Goal: Information Seeking & Learning: Understand process/instructions

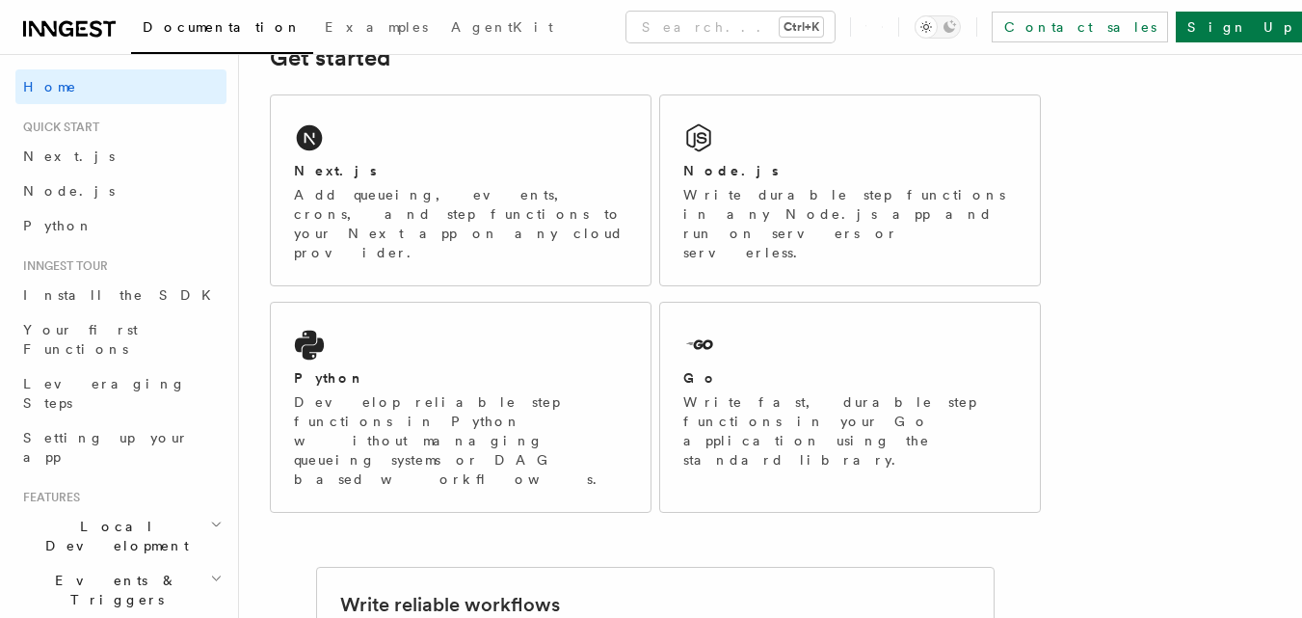
scroll to position [386, 0]
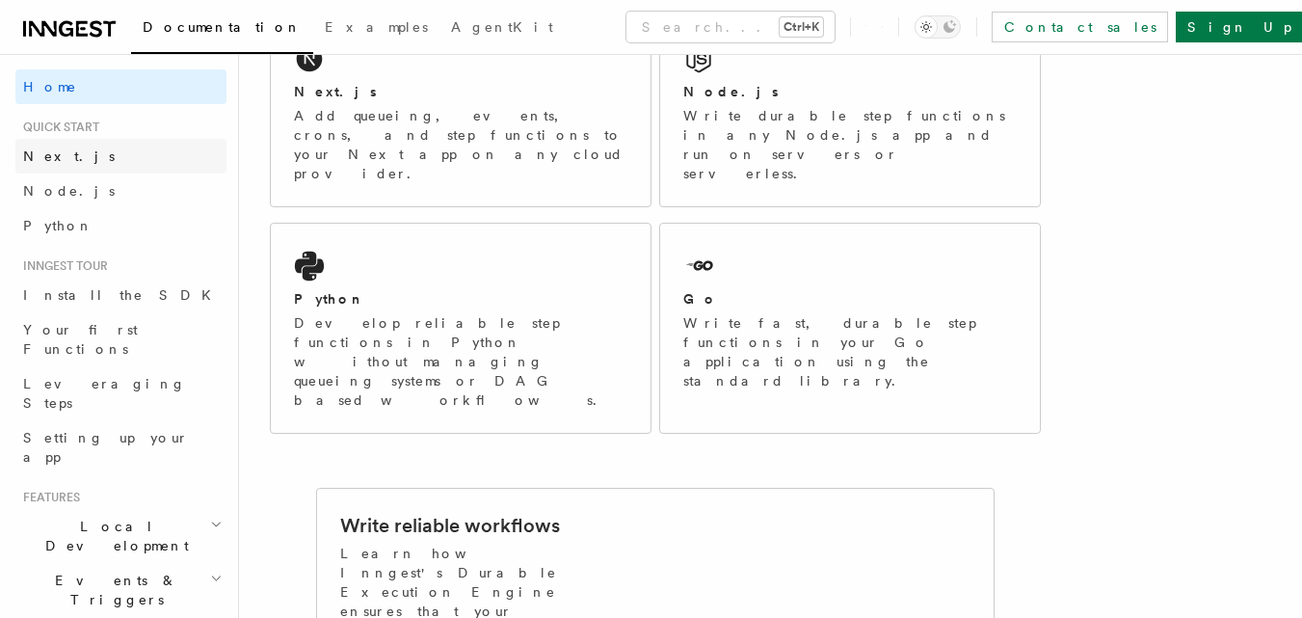
click at [71, 160] on link "Next.js" at bounding box center [120, 156] width 211 height 35
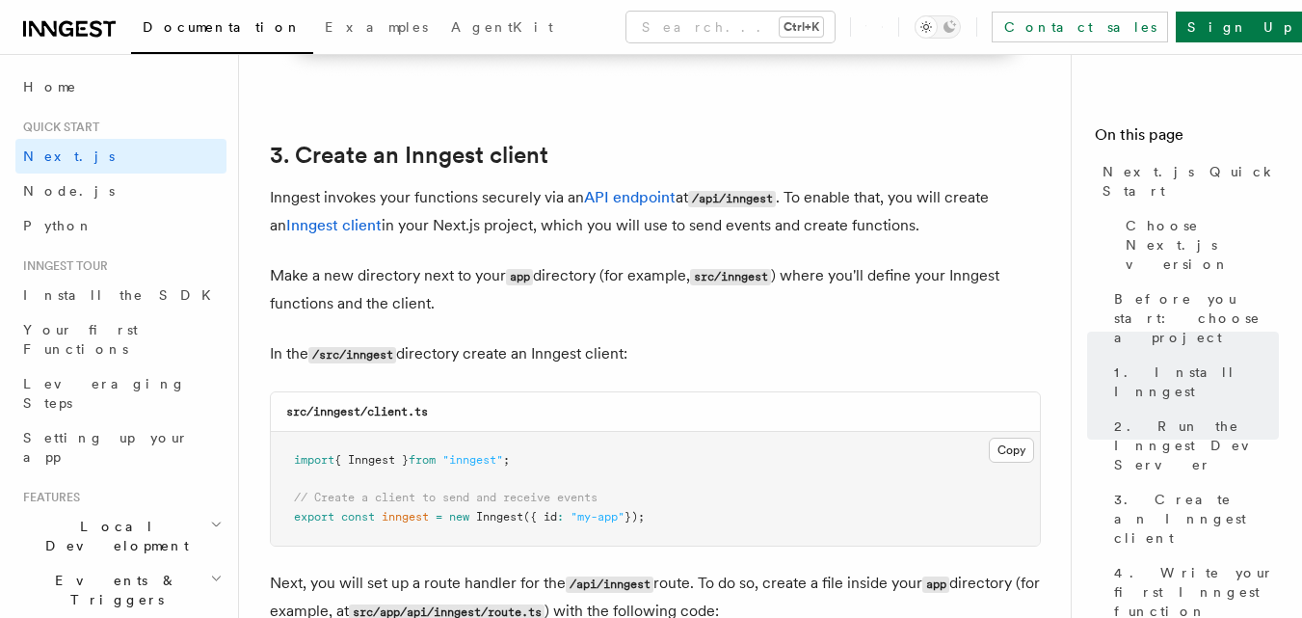
scroll to position [2217, 0]
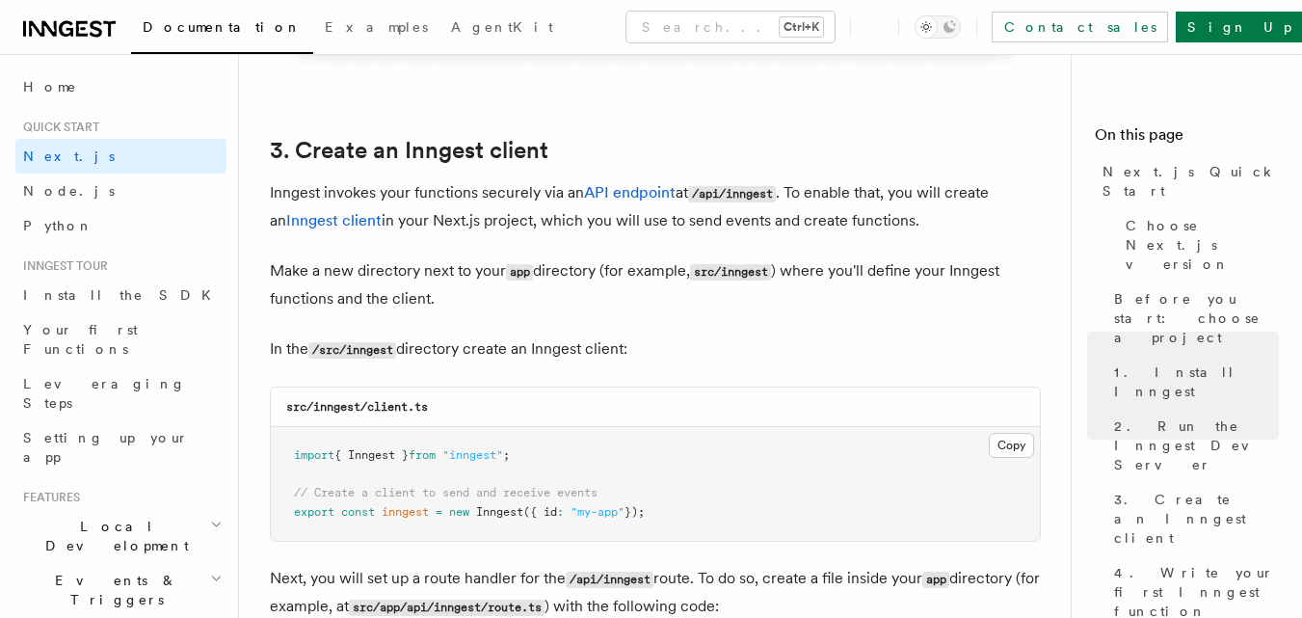
drag, startPoint x: 828, startPoint y: 342, endPoint x: 817, endPoint y: 342, distance: 10.6
click at [828, 342] on p "In the /src/inngest directory create an Inngest client:" at bounding box center [655, 349] width 771 height 28
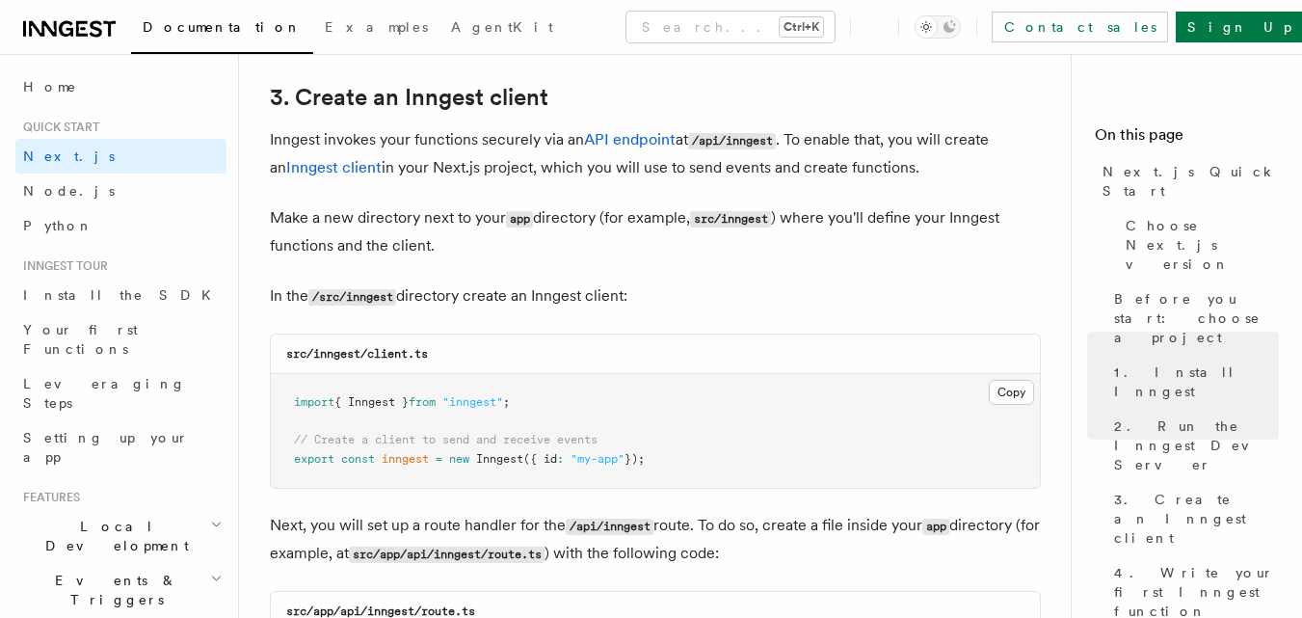
scroll to position [2313, 0]
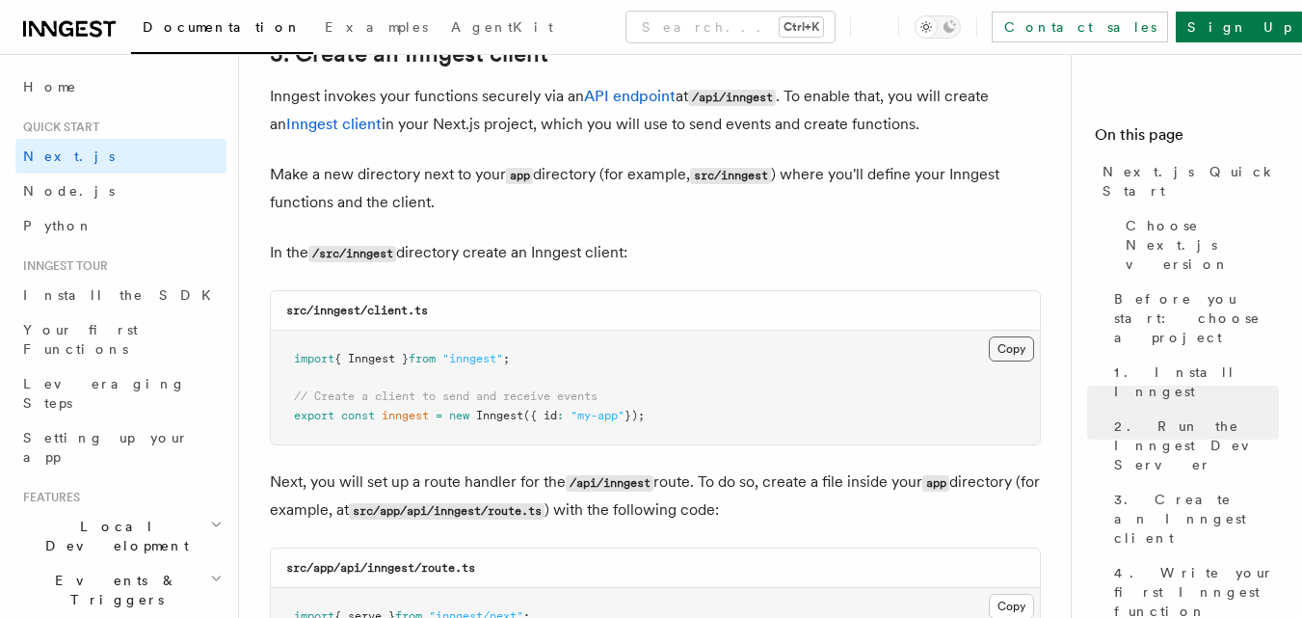
click at [1016, 344] on button "Copy Copied" at bounding box center [1011, 348] width 45 height 25
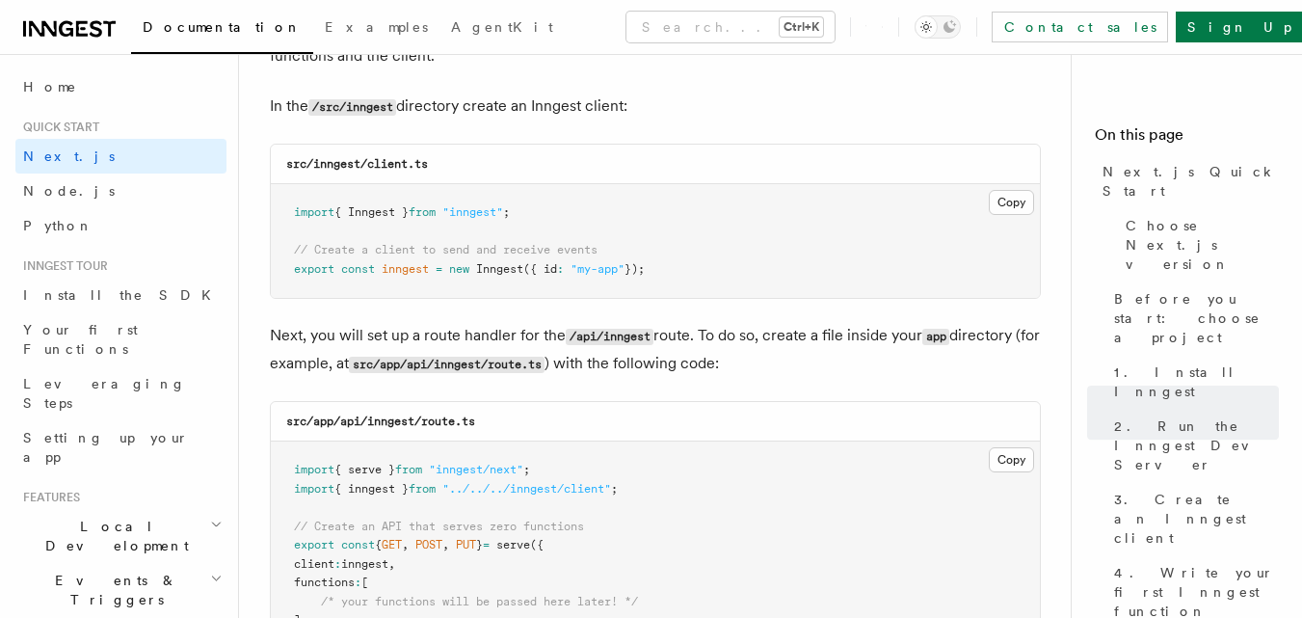
scroll to position [2602, 0]
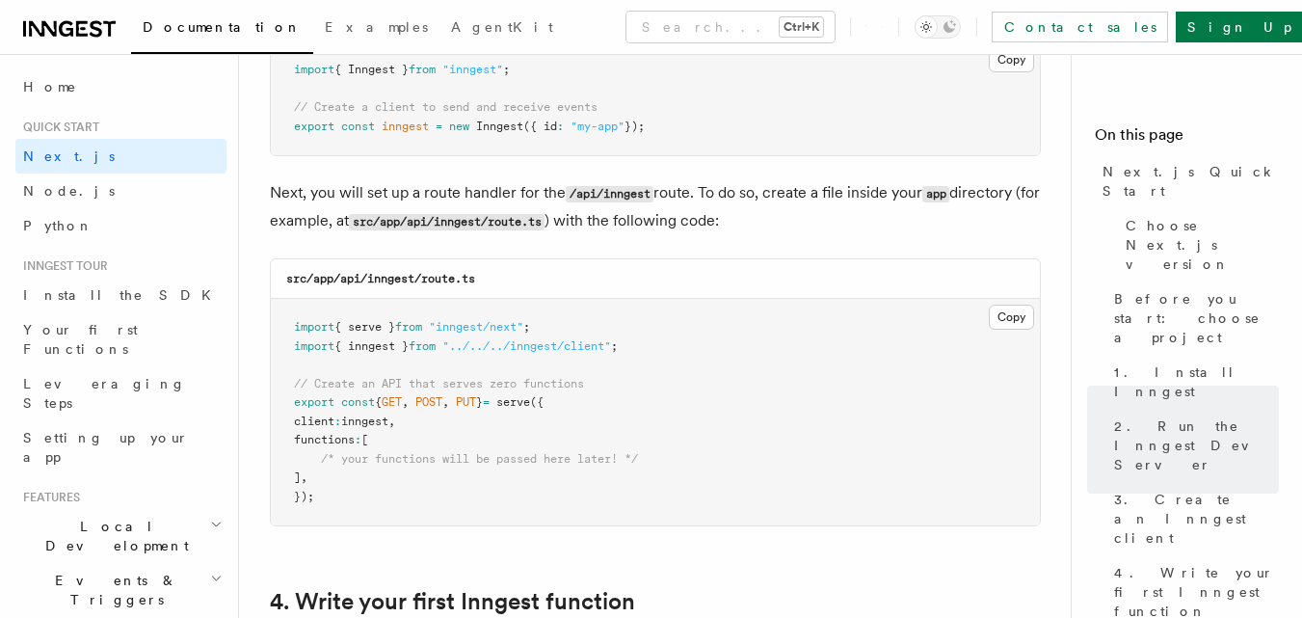
click at [492, 274] on div "src/app/api/inngest/route.ts" at bounding box center [655, 279] width 769 height 40
drag, startPoint x: 460, startPoint y: 280, endPoint x: 426, endPoint y: 285, distance: 34.1
click at [426, 285] on code "src/app/api/inngest/route.ts" at bounding box center [380, 278] width 189 height 13
copy code "route"
click at [997, 321] on button "Copy Copied" at bounding box center [1011, 317] width 45 height 25
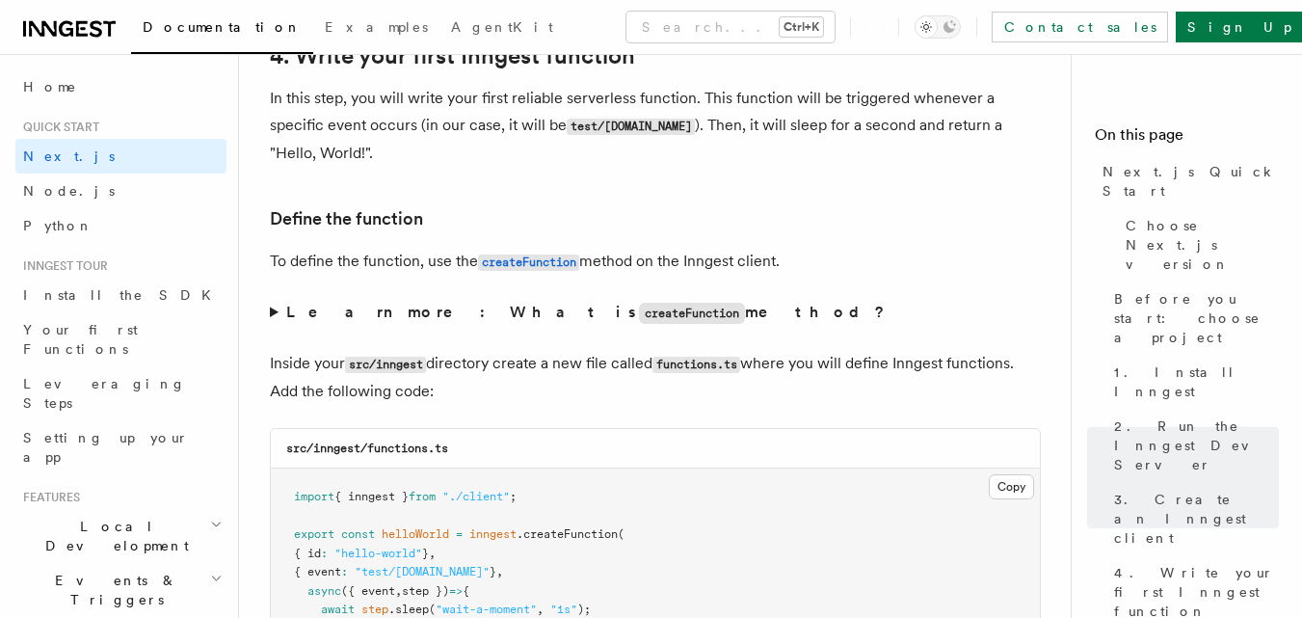
scroll to position [3181, 0]
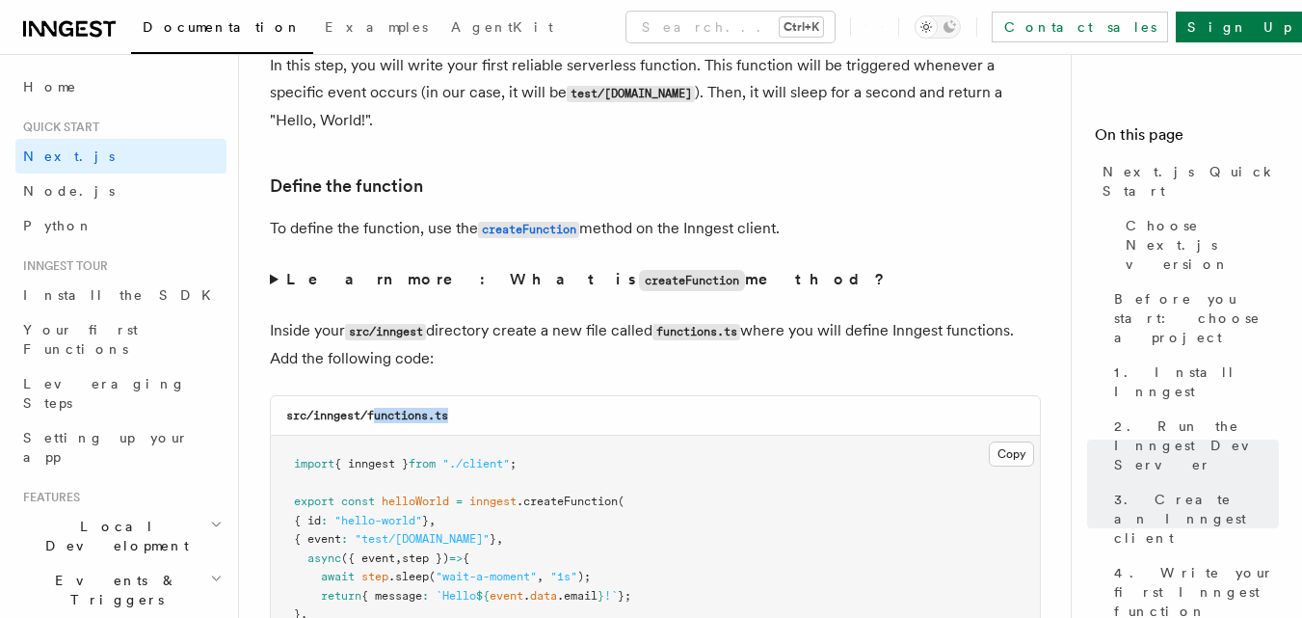
drag, startPoint x: 459, startPoint y: 417, endPoint x: 375, endPoint y: 420, distance: 83.9
click at [375, 420] on div "src/inngest/functions.ts" at bounding box center [655, 416] width 769 height 40
click at [428, 413] on code "src/inngest/functions.ts" at bounding box center [367, 415] width 162 height 13
click at [430, 417] on code "src/inngest/functions.ts" at bounding box center [367, 415] width 162 height 13
drag, startPoint x: 367, startPoint y: 416, endPoint x: 432, endPoint y: 418, distance: 64.6
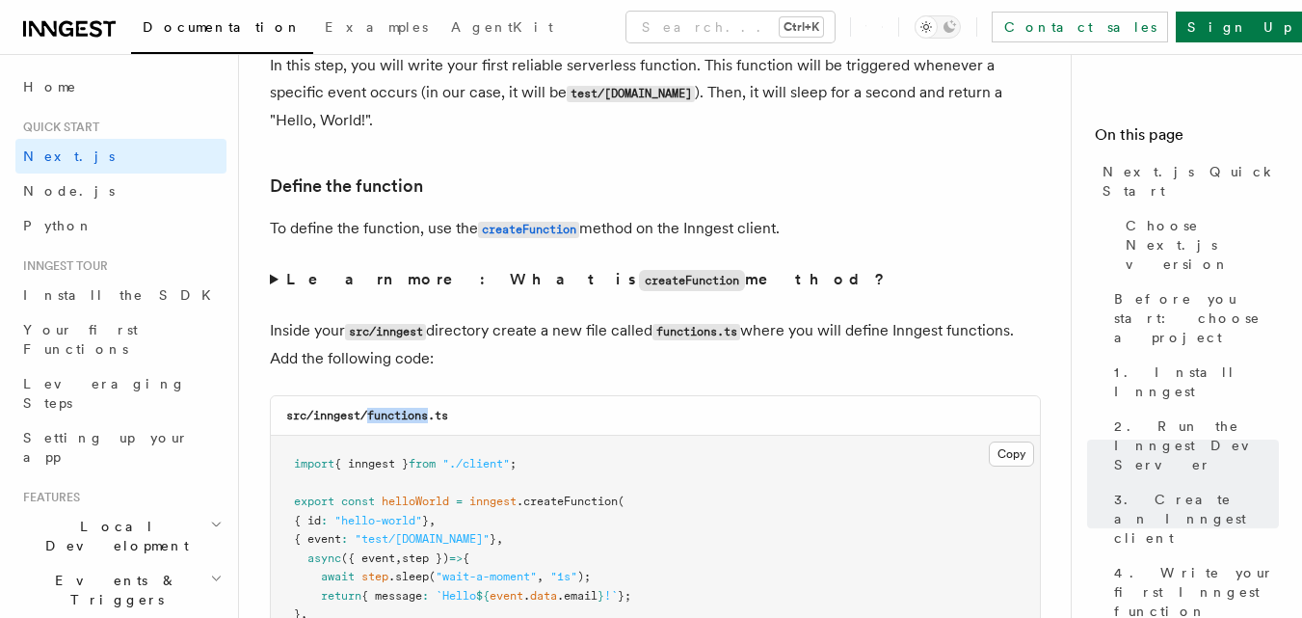
click at [432, 418] on code "src/inngest/functions.ts" at bounding box center [367, 415] width 162 height 13
copy code "functions"
